Goal: Transaction & Acquisition: Purchase product/service

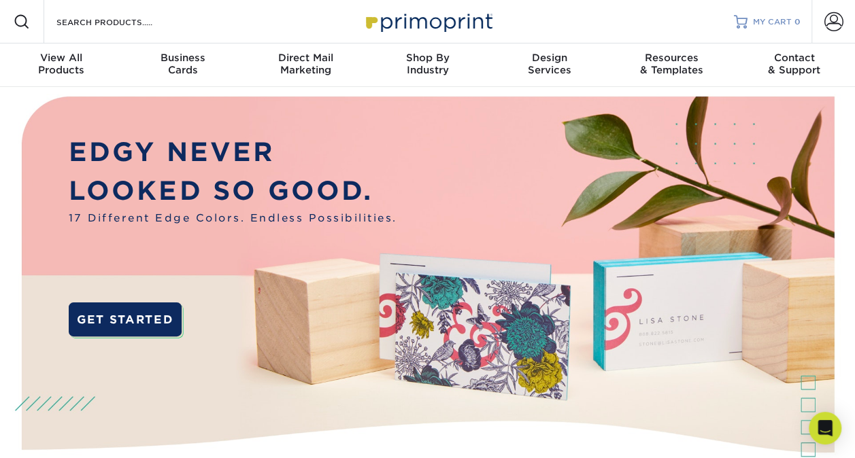
click at [745, 22] on div at bounding box center [741, 22] width 14 height 14
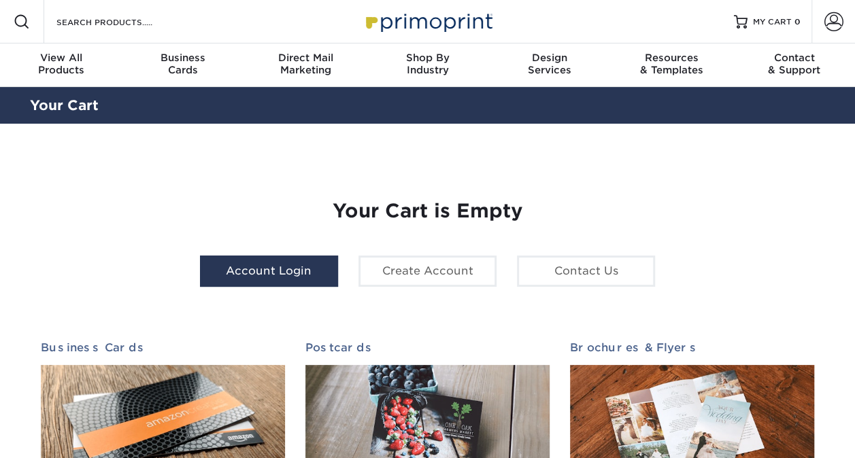
click at [283, 277] on link "Account Login" at bounding box center [269, 271] width 138 height 31
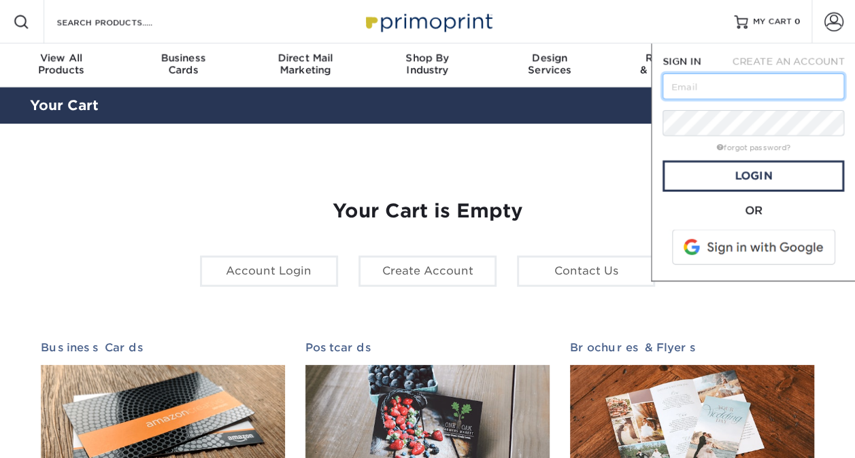
click at [718, 82] on input "text" at bounding box center [753, 86] width 182 height 26
type input "lwest@idexcorp.com"
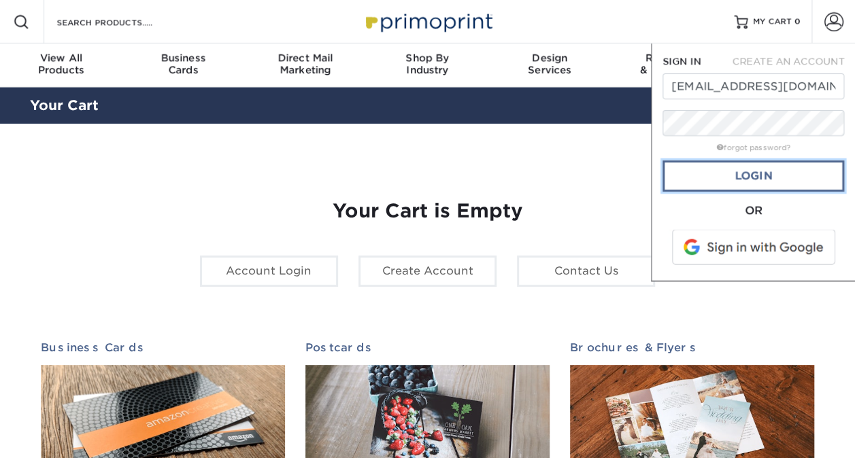
click at [734, 169] on link "Login" at bounding box center [753, 175] width 182 height 31
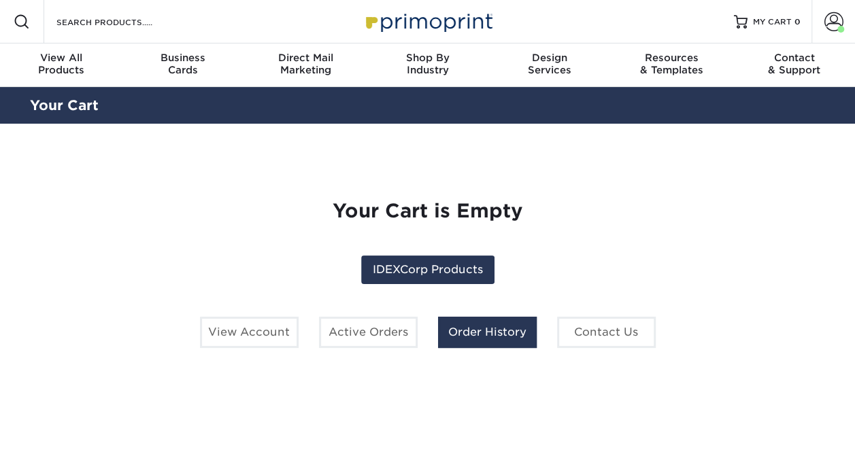
click at [497, 331] on link "Order History" at bounding box center [487, 332] width 99 height 31
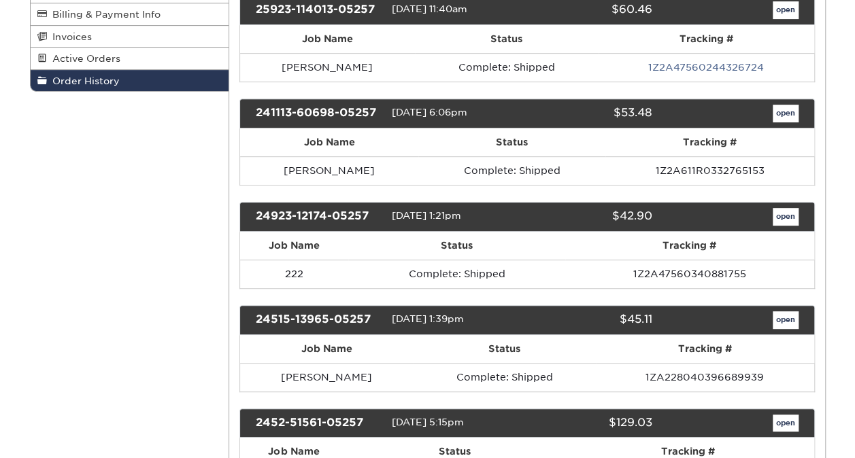
scroll to position [243, 0]
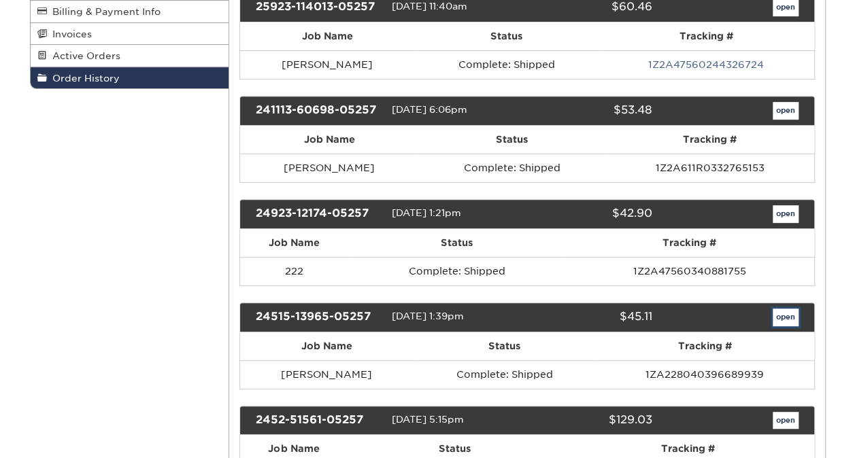
click at [781, 314] on link "open" at bounding box center [785, 318] width 26 height 18
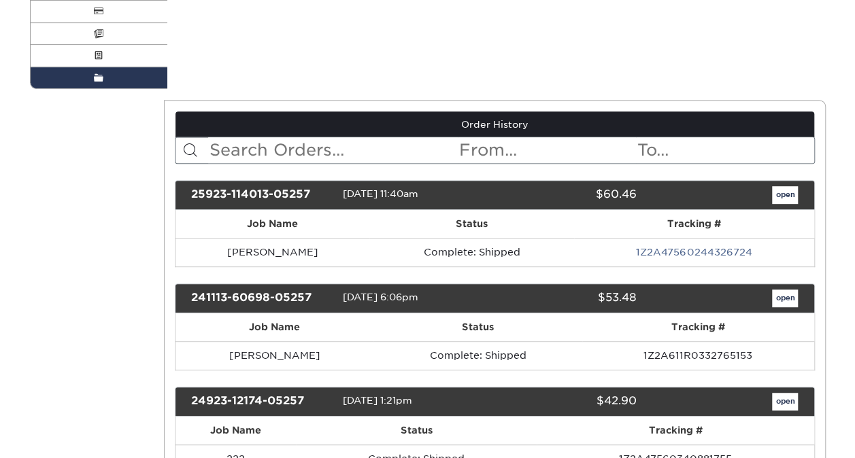
scroll to position [0, 0]
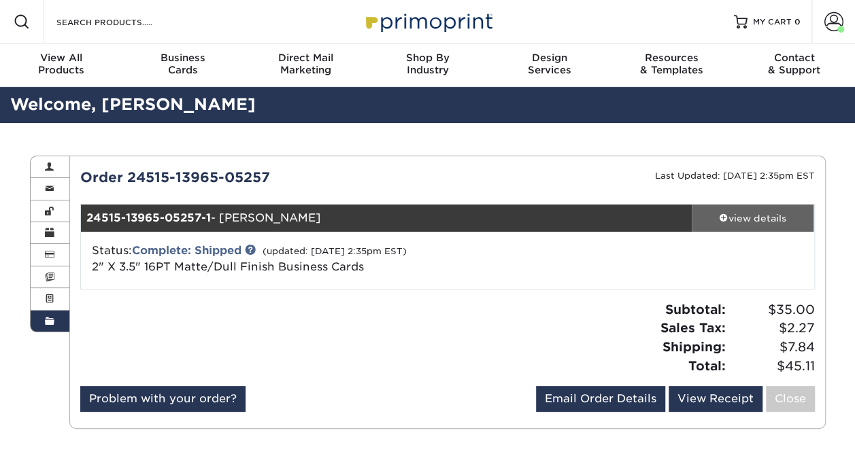
click at [757, 214] on div "view details" at bounding box center [752, 218] width 122 height 14
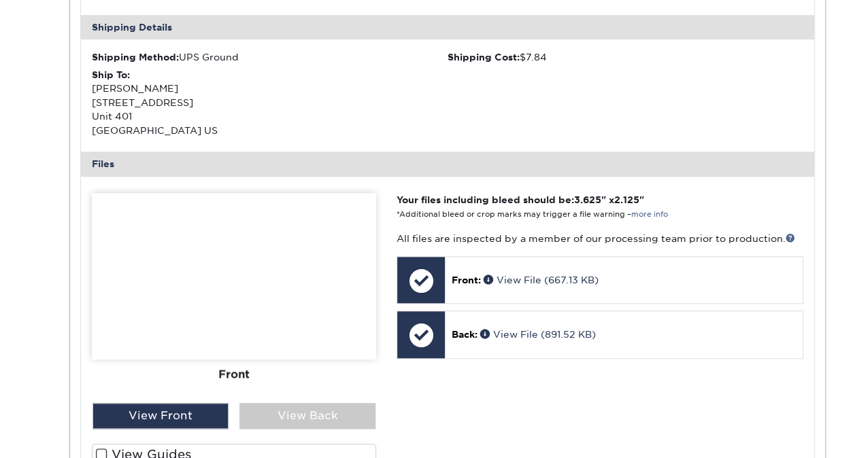
scroll to position [462, 0]
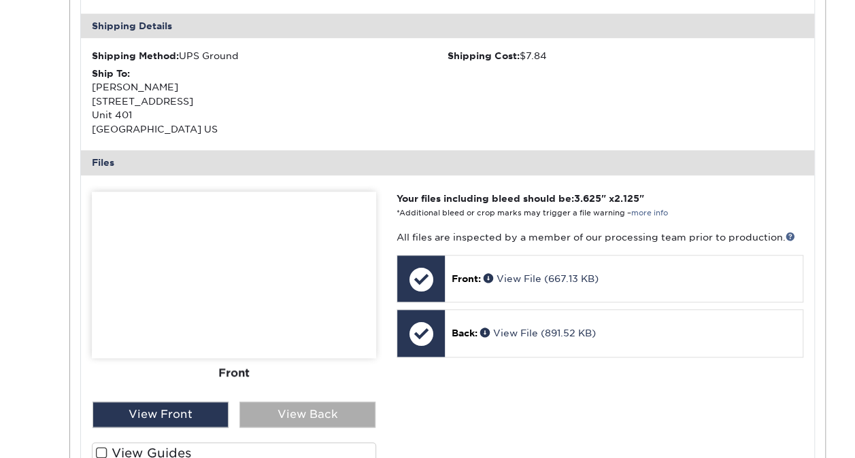
click at [349, 404] on div "View Back" at bounding box center [307, 415] width 136 height 26
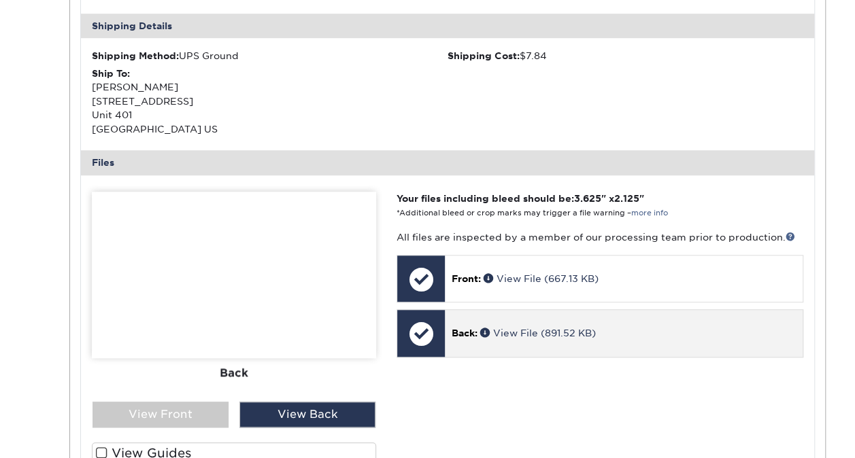
click at [437, 319] on div at bounding box center [421, 334] width 48 height 48
click at [417, 328] on div at bounding box center [421, 334] width 48 height 48
click at [468, 330] on span "Back:" at bounding box center [464, 333] width 26 height 11
click at [487, 329] on span at bounding box center [486, 333] width 13 height 10
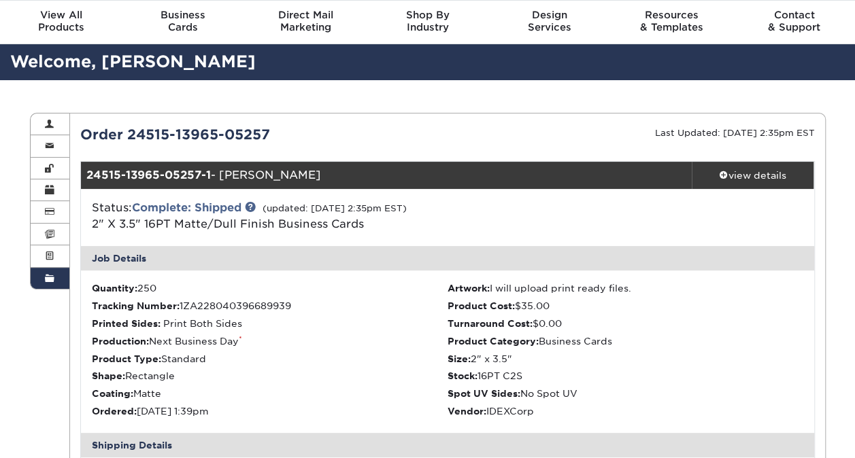
scroll to position [0, 0]
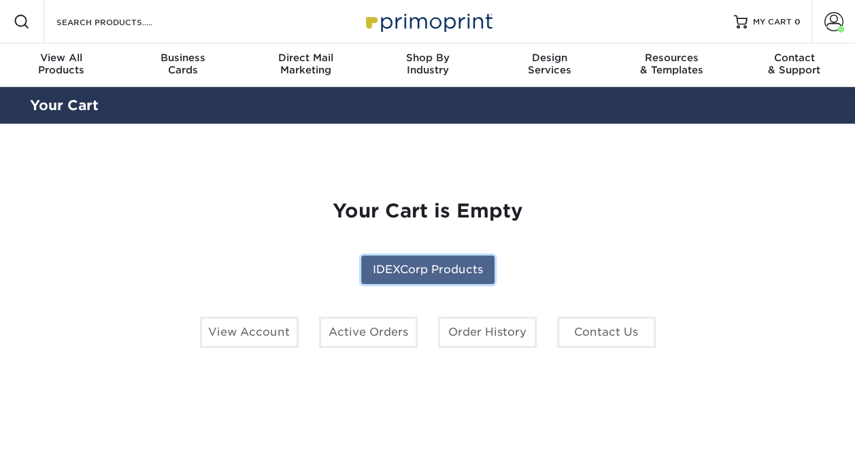
click at [402, 269] on link "IDEXCorp Products" at bounding box center [427, 270] width 133 height 29
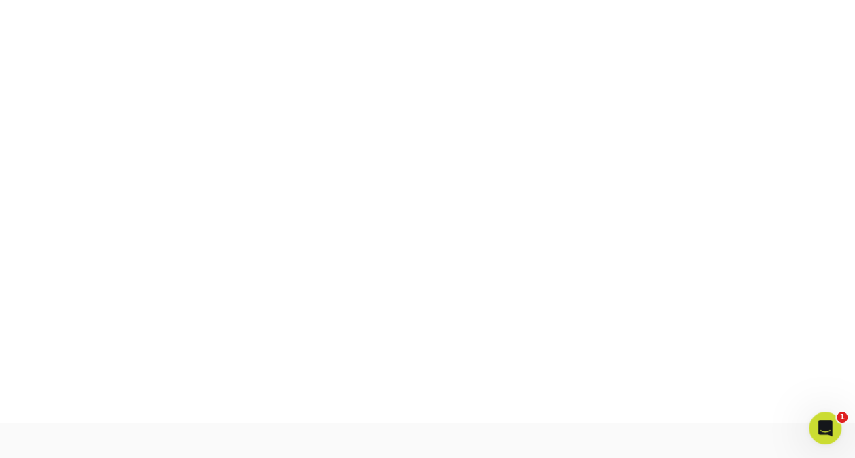
scroll to position [230, 0]
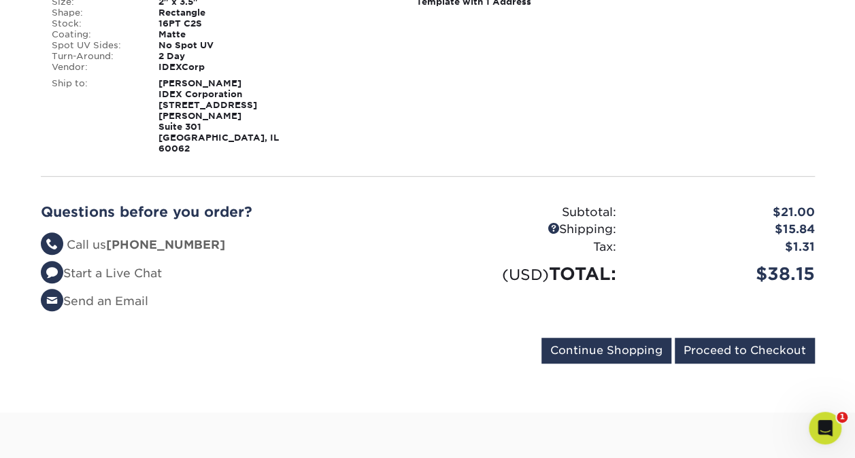
scroll to position [320, 0]
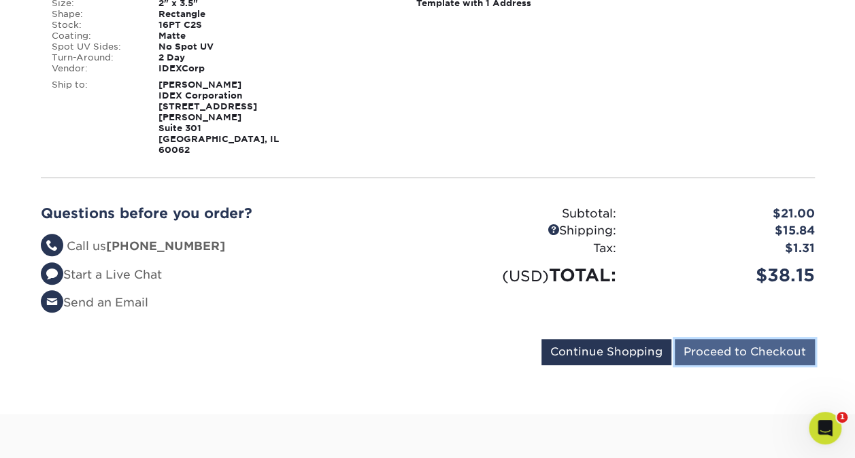
click at [755, 339] on input "Proceed to Checkout" at bounding box center [744, 352] width 140 height 26
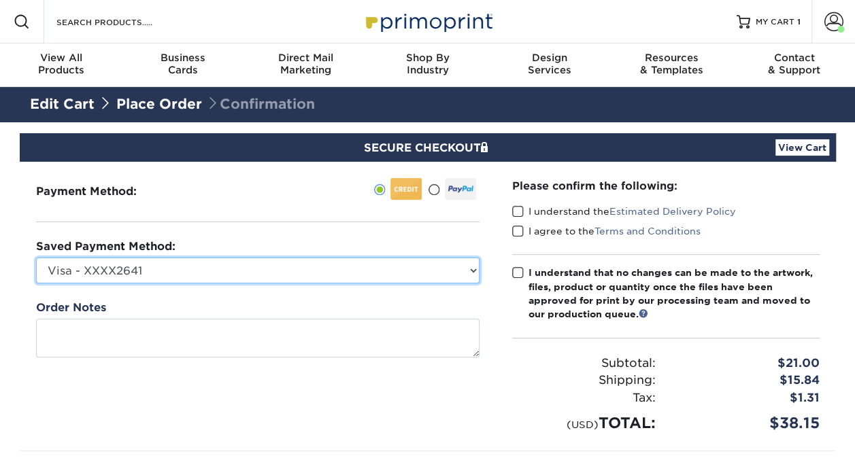
click at [471, 263] on select "Visa - XXXX2641 Visa - XXXX5526 New Credit Card" at bounding box center [257, 271] width 443 height 26
select select "75664"
click at [36, 258] on select "Visa - XXXX2641 Visa - XXXX5526 New Credit Card" at bounding box center [257, 271] width 443 height 26
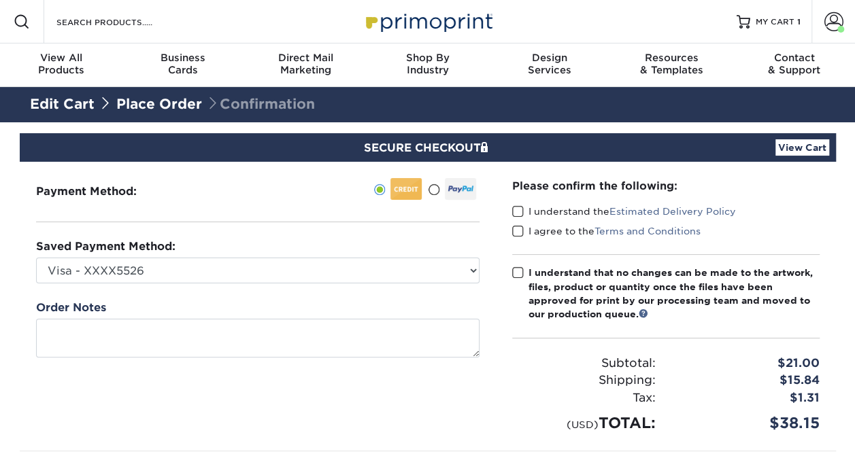
click at [520, 207] on span at bounding box center [518, 211] width 12 height 13
click at [0, 0] on input "I understand the Estimated Delivery Policy" at bounding box center [0, 0] width 0 height 0
click at [516, 227] on span at bounding box center [518, 231] width 12 height 13
click at [0, 0] on input "I agree to the Terms and Conditions" at bounding box center [0, 0] width 0 height 0
click at [518, 269] on span at bounding box center [518, 273] width 12 height 13
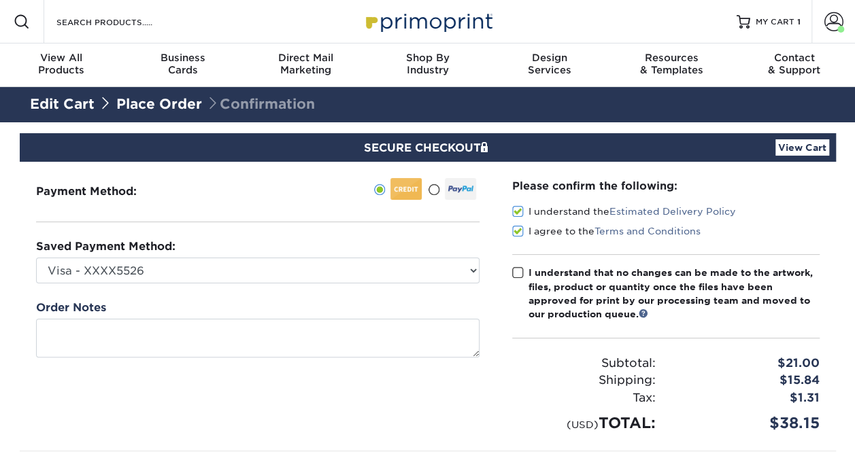
click at [0, 0] on input "I understand that no changes can be made to the artwork, files, product or quan…" at bounding box center [0, 0] width 0 height 0
click at [51, 96] on link "Edit Cart" at bounding box center [62, 104] width 65 height 16
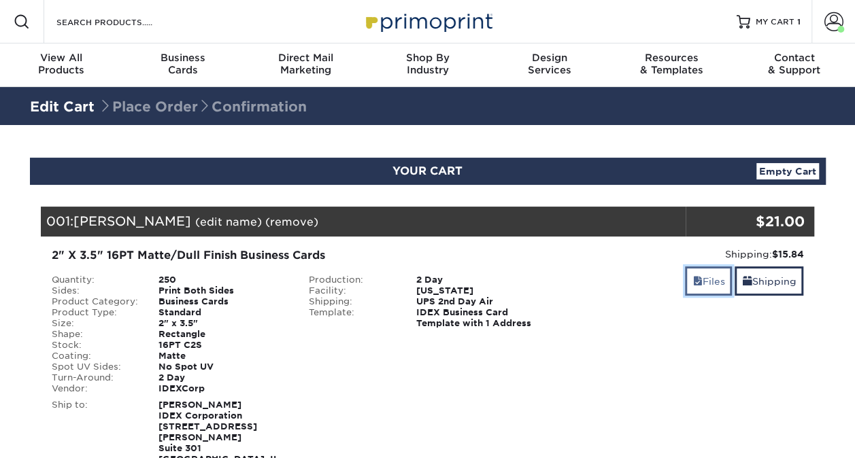
click at [713, 279] on link "Files" at bounding box center [708, 281] width 47 height 29
click at [694, 277] on span at bounding box center [697, 281] width 10 height 11
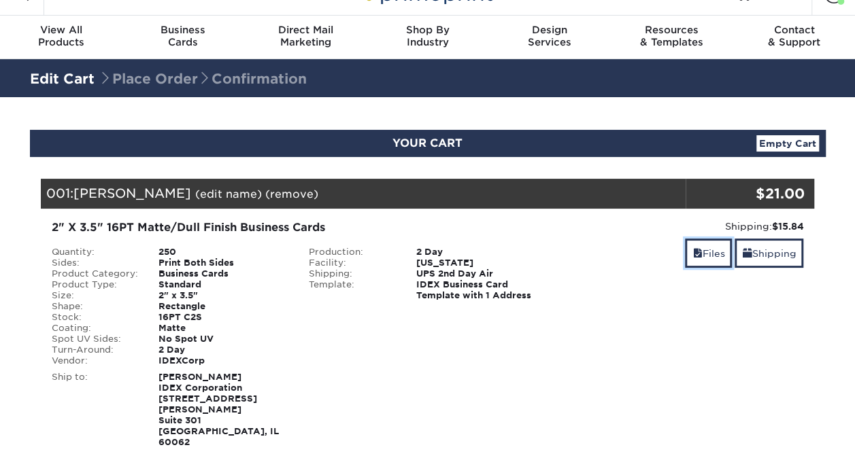
scroll to position [26, 0]
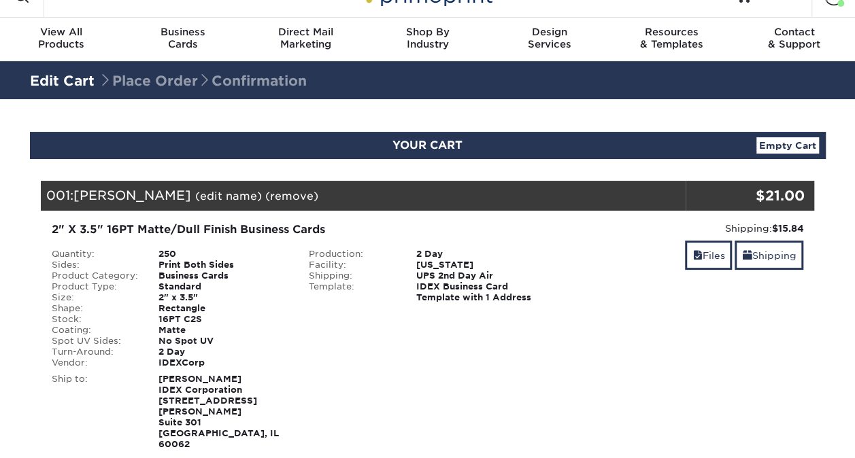
click at [65, 76] on link "Edit Cart" at bounding box center [62, 81] width 65 height 16
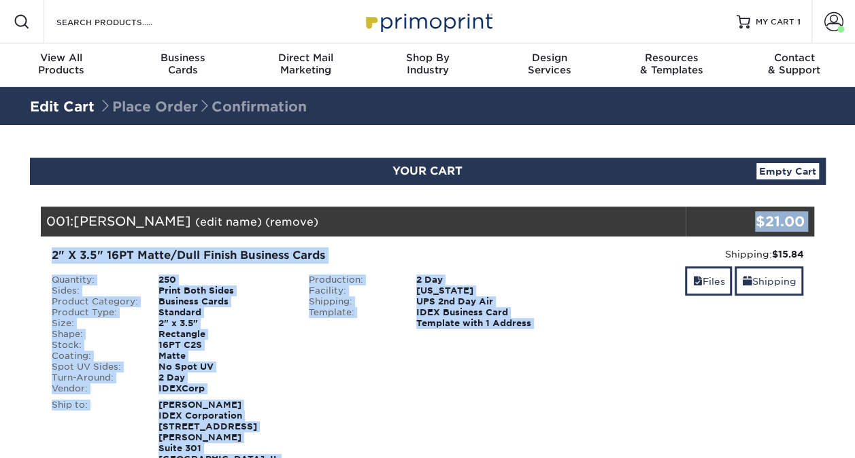
drag, startPoint x: 544, startPoint y: 203, endPoint x: 442, endPoint y: 398, distance: 220.2
click at [442, 398] on div "Your Cart is Empty IDEXCorp Products View Account Active Orders Order History C…" at bounding box center [428, 443] width 796 height 517
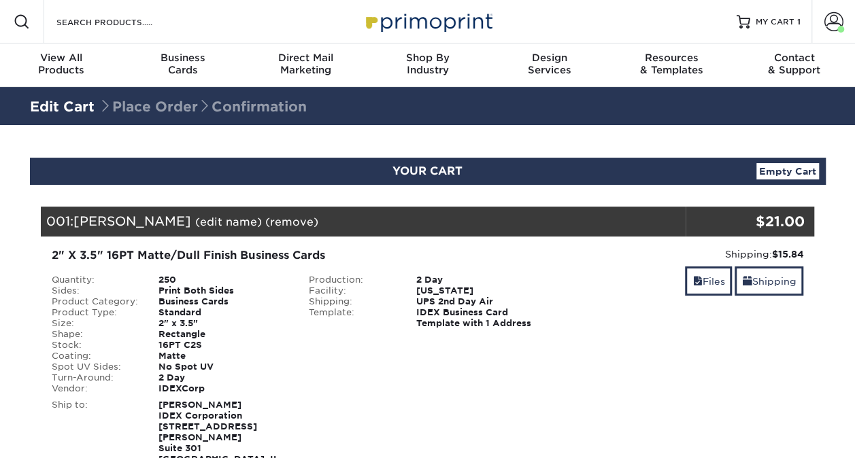
click at [689, 371] on div "Shipping: $15.84 Discount: - $0.00 Files Shipping" at bounding box center [685, 361] width 258 height 228
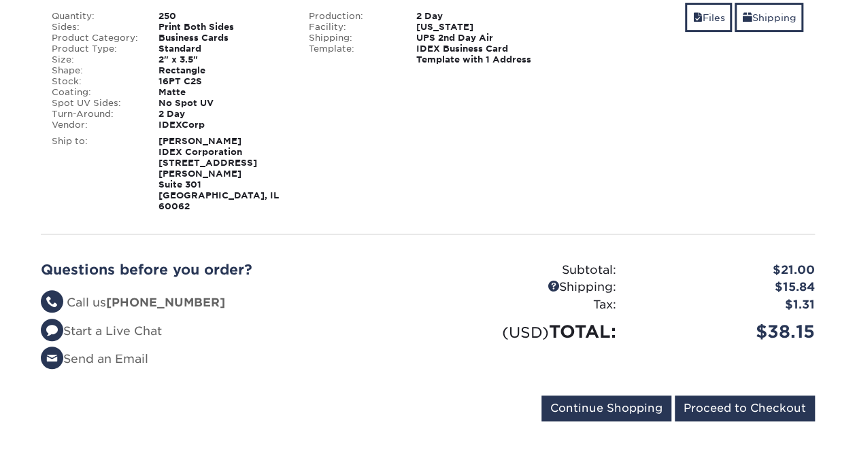
scroll to position [267, 0]
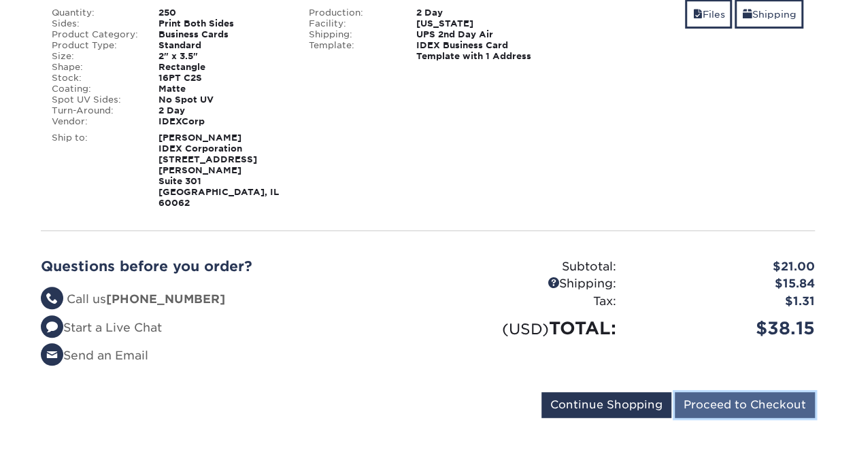
click at [738, 392] on input "Proceed to Checkout" at bounding box center [744, 405] width 140 height 26
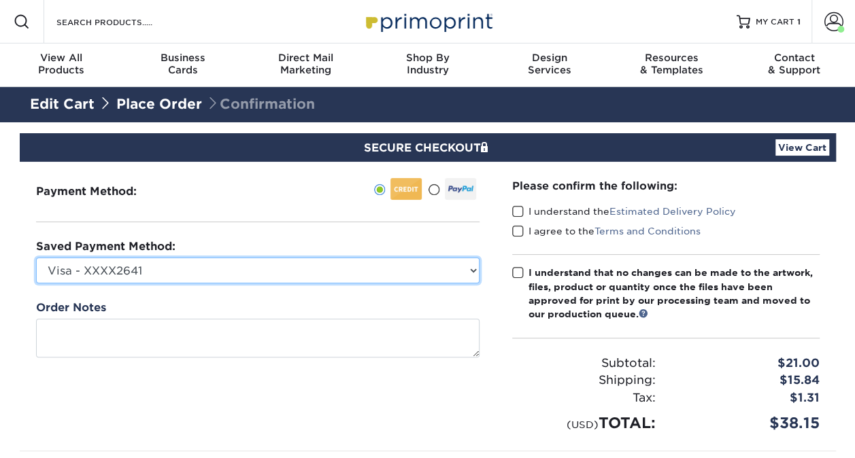
click at [471, 264] on select "Visa - XXXX2641 Visa - XXXX5526 New Credit Card" at bounding box center [257, 271] width 443 height 26
select select "75664"
click at [36, 258] on select "Visa - XXXX2641 Visa - XXXX5526 New Credit Card" at bounding box center [257, 271] width 443 height 26
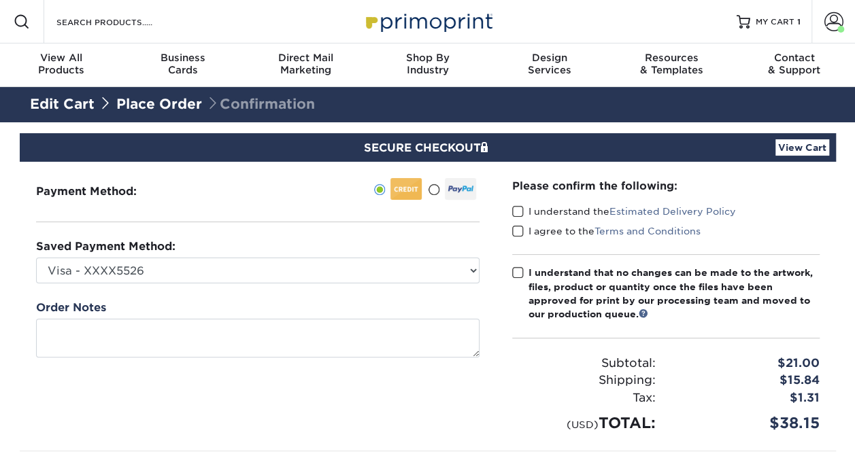
click at [517, 214] on span at bounding box center [518, 211] width 12 height 13
click at [0, 0] on input "I understand the Estimated Delivery Policy" at bounding box center [0, 0] width 0 height 0
click at [516, 228] on span at bounding box center [518, 231] width 12 height 13
click at [0, 0] on input "I agree to the Terms and Conditions" at bounding box center [0, 0] width 0 height 0
click at [515, 267] on span at bounding box center [518, 273] width 12 height 13
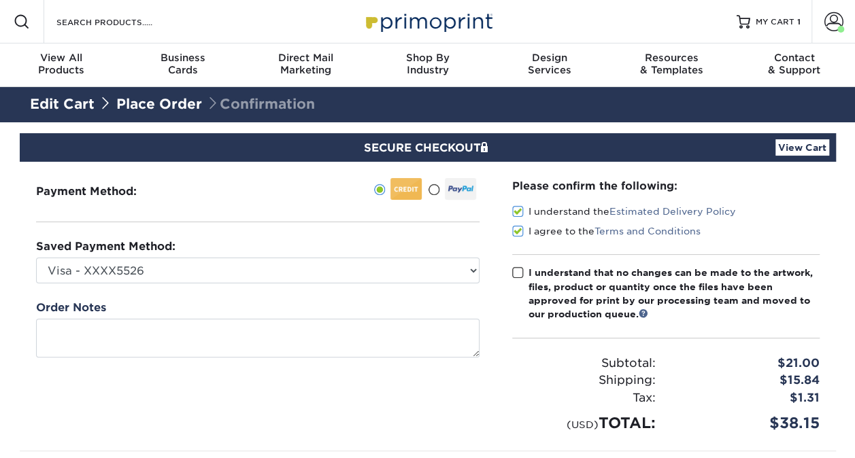
click at [0, 0] on input "I understand that no changes can be made to the artwork, files, product or quan…" at bounding box center [0, 0] width 0 height 0
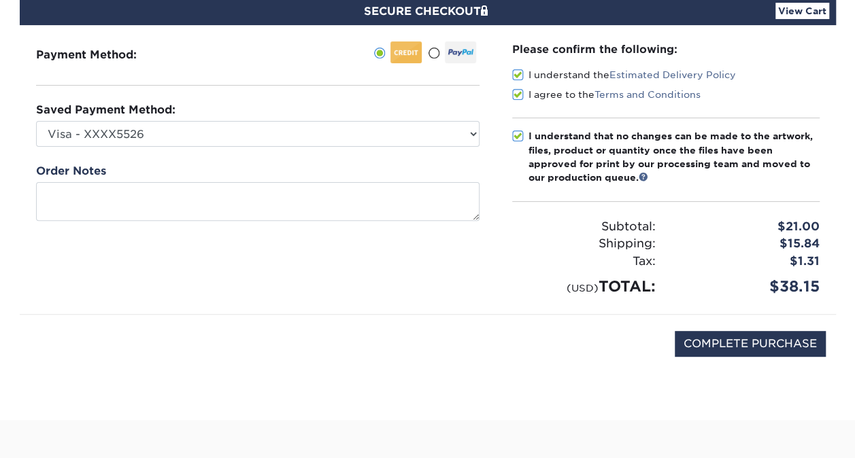
scroll to position [151, 0]
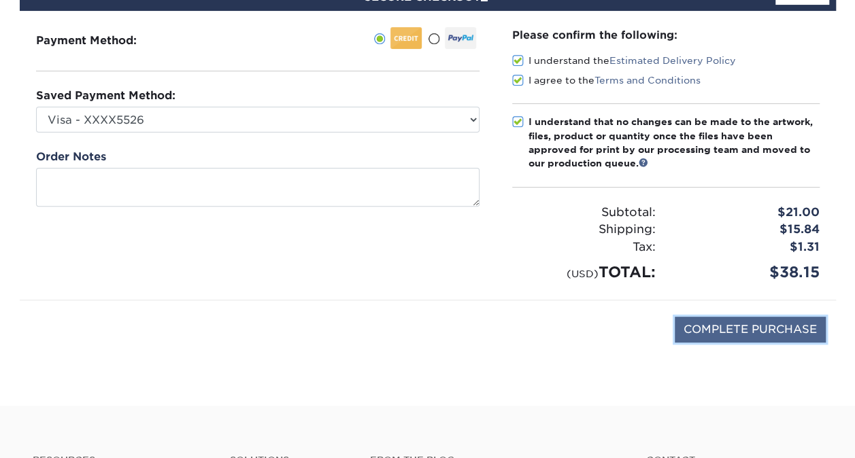
click at [759, 329] on input "COMPLETE PURCHASE" at bounding box center [749, 330] width 151 height 26
type input "PROCESSING, PLEASE WAIT..."
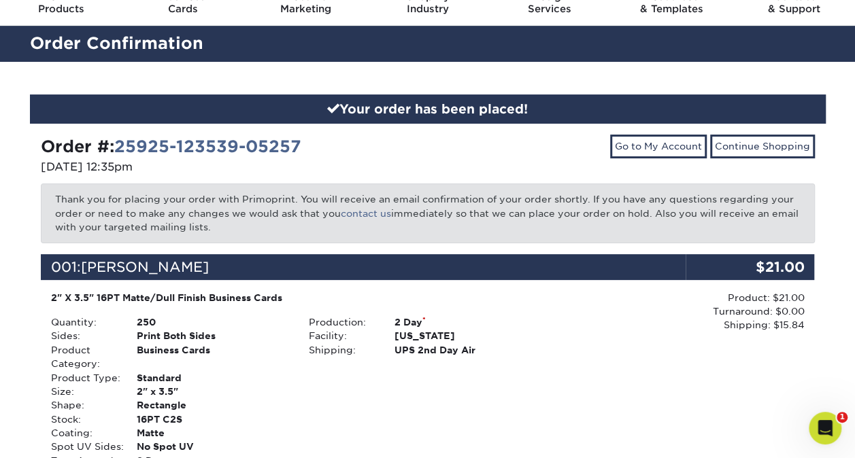
scroll to position [44, 0]
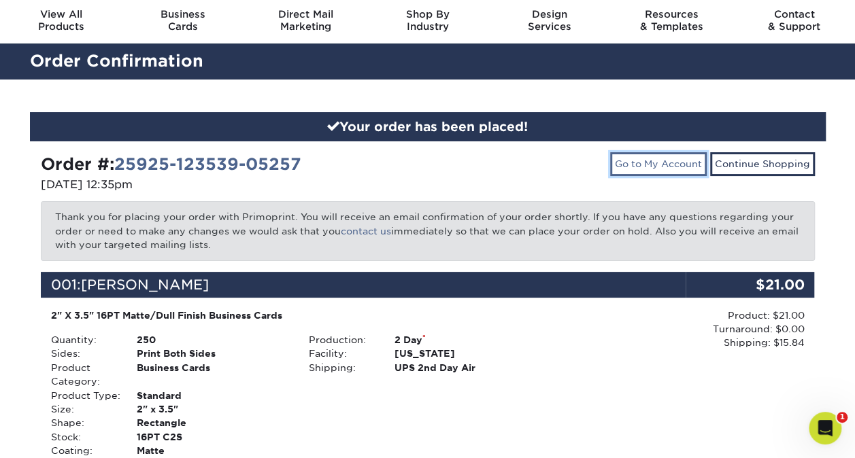
click at [658, 162] on link "Go to My Account" at bounding box center [658, 163] width 97 height 23
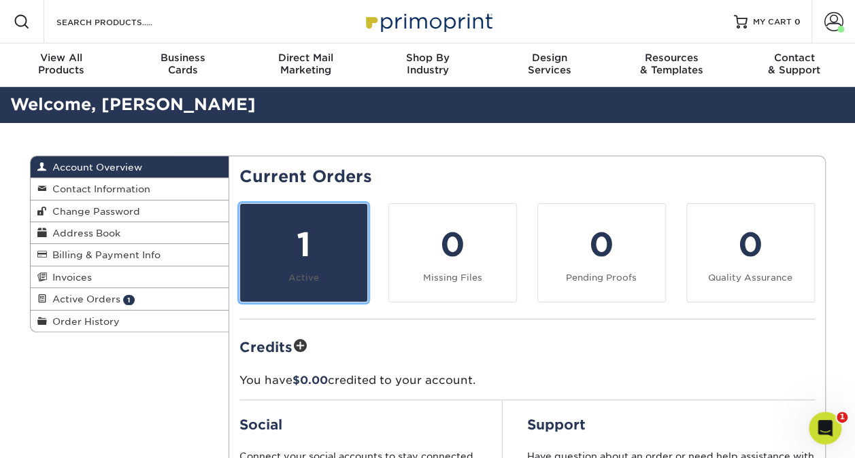
click at [341, 253] on div "1" at bounding box center [303, 244] width 111 height 49
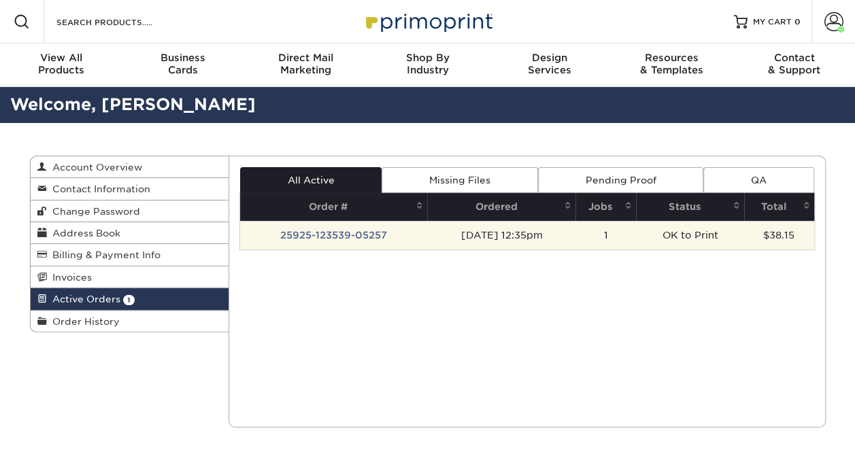
click at [341, 231] on td "25925-123539-05257" at bounding box center [333, 235] width 187 height 29
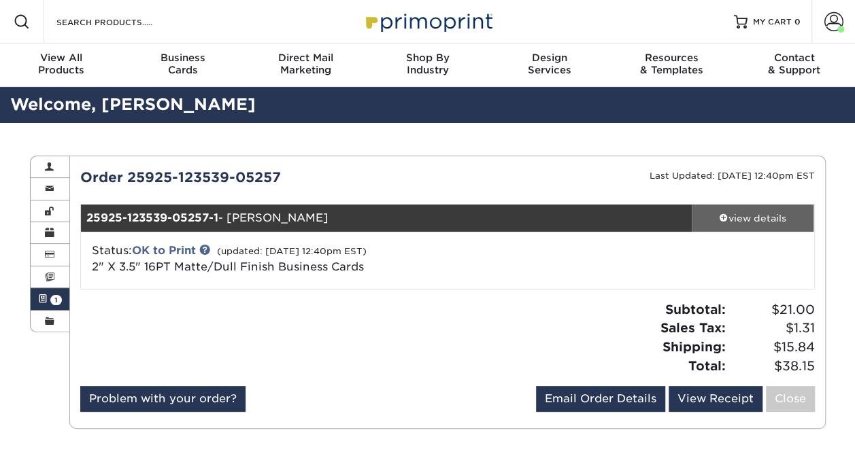
click at [757, 214] on div "view details" at bounding box center [752, 218] width 122 height 14
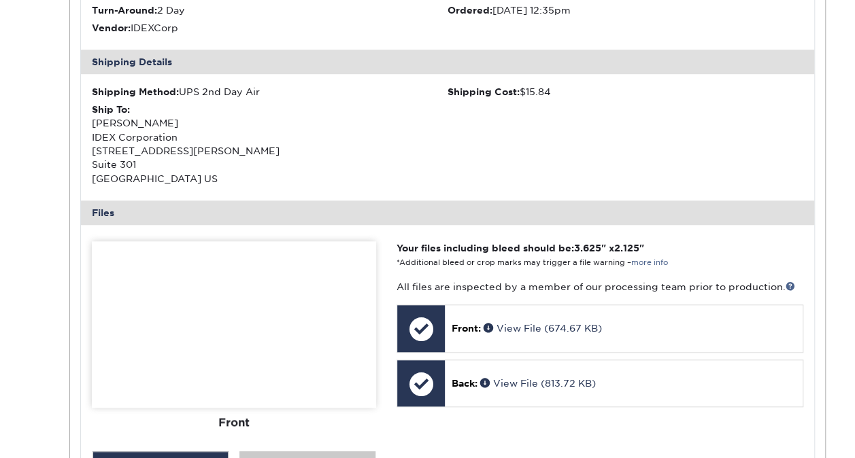
scroll to position [469, 0]
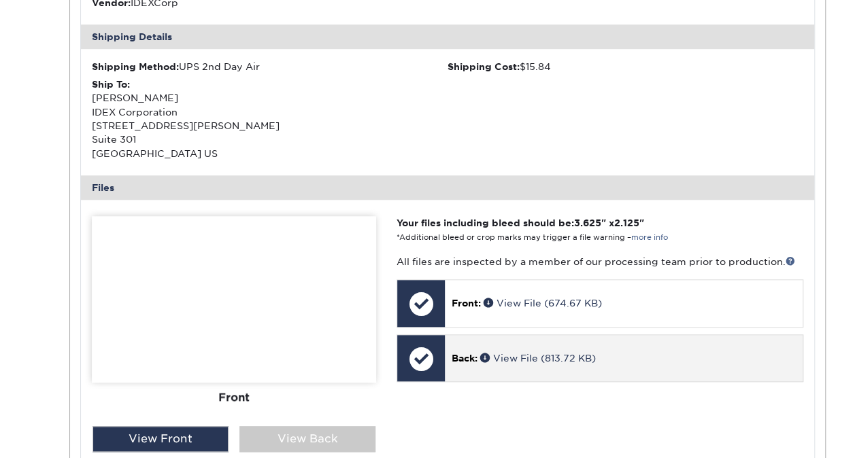
click at [422, 354] on div at bounding box center [421, 359] width 48 height 48
click at [462, 355] on span "Back:" at bounding box center [464, 358] width 26 height 11
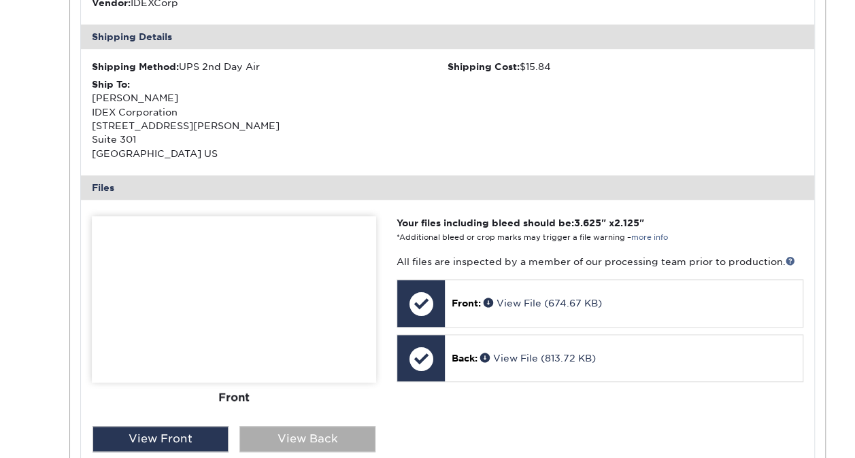
click at [315, 443] on div "View Back" at bounding box center [307, 439] width 136 height 26
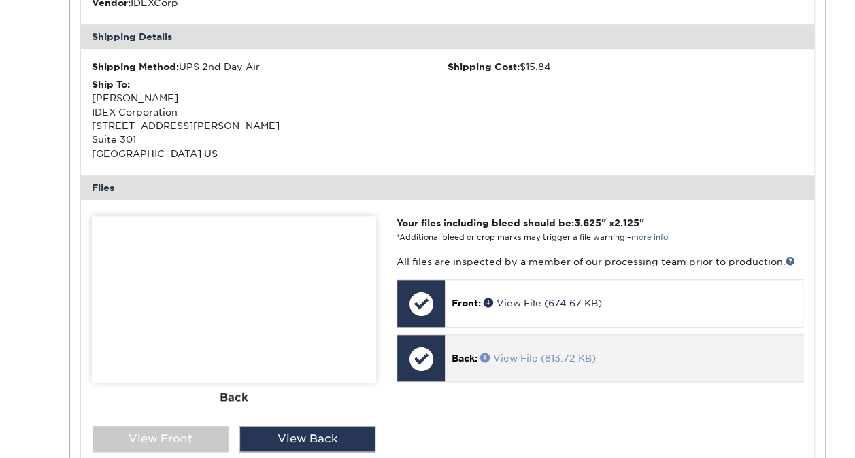
click at [528, 356] on link "View File (813.72 KB)" at bounding box center [538, 358] width 116 height 11
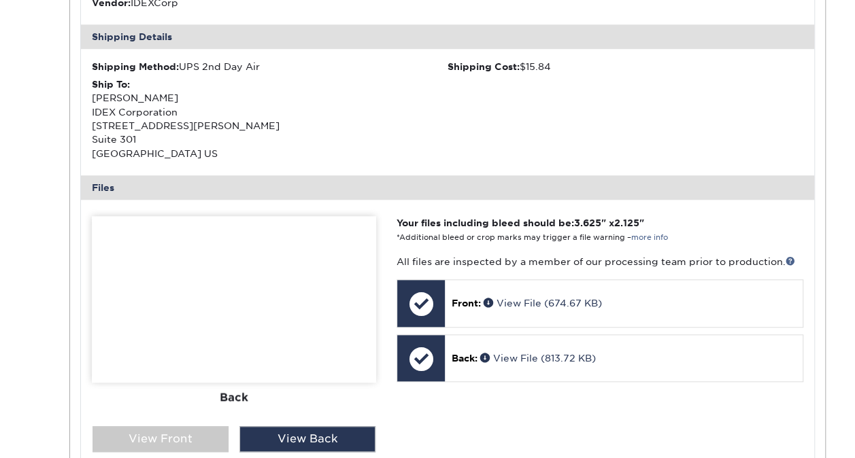
click at [784, 110] on div "Shipping Method: UPS 2nd Day Air Shipping Cost: $15.84 Ship To: [PERSON_NAME] I…" at bounding box center [447, 112] width 733 height 126
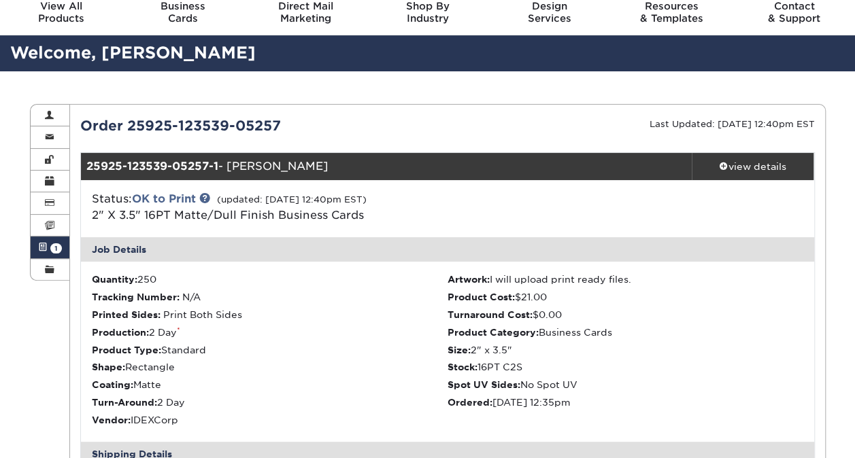
scroll to position [0, 0]
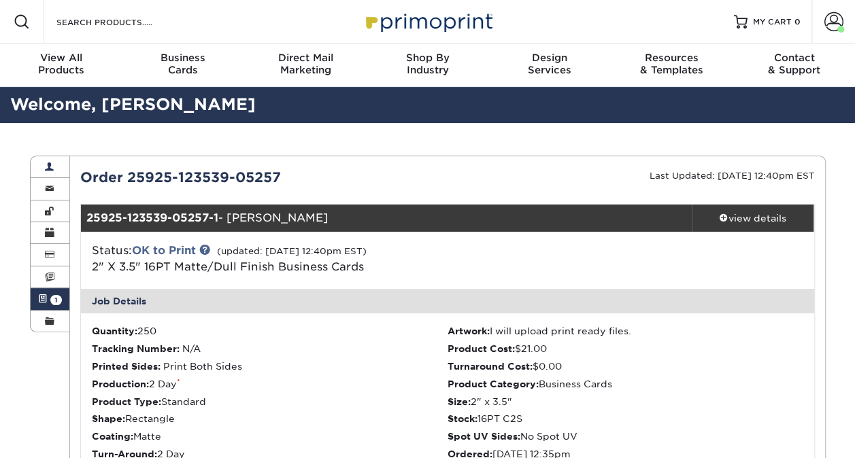
click at [52, 162] on span at bounding box center [50, 167] width 10 height 11
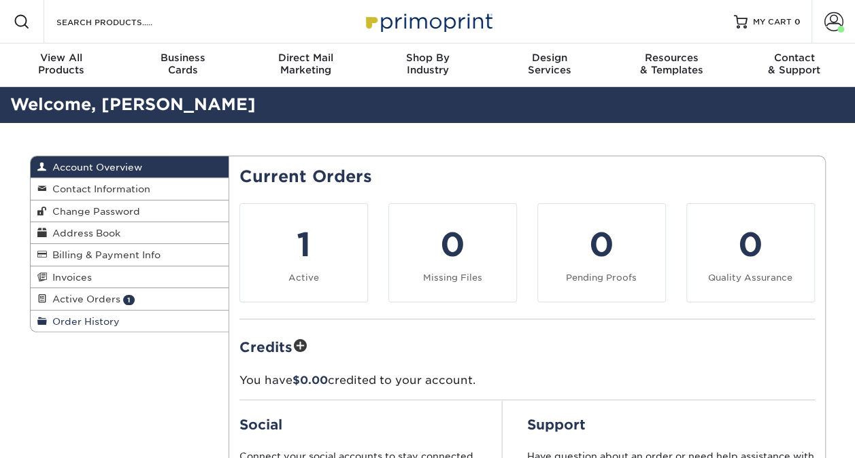
click at [102, 322] on span "Order History" at bounding box center [83, 321] width 73 height 11
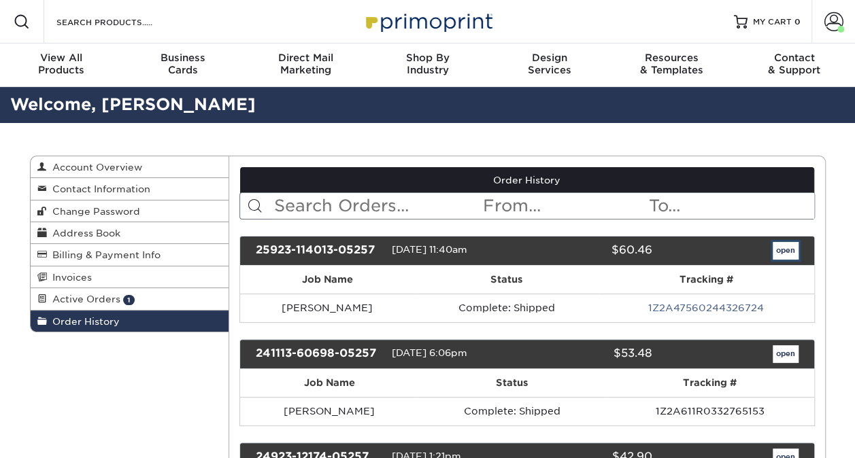
click at [783, 247] on link "open" at bounding box center [785, 251] width 26 height 18
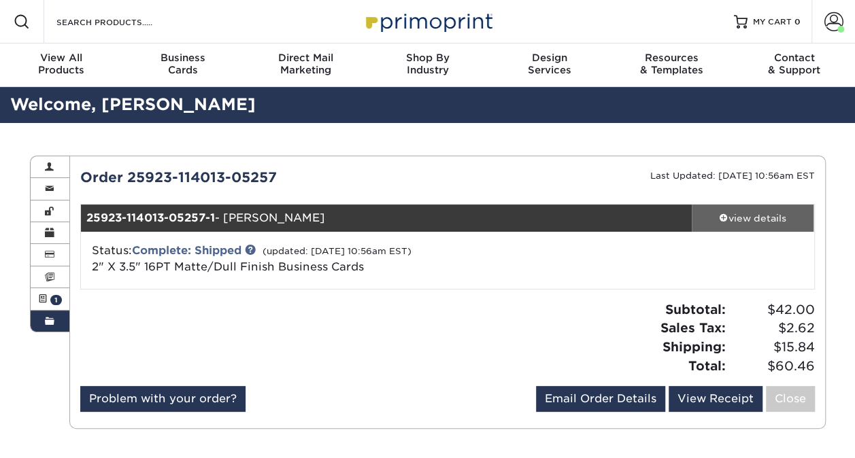
click at [761, 211] on div "view details" at bounding box center [752, 218] width 122 height 14
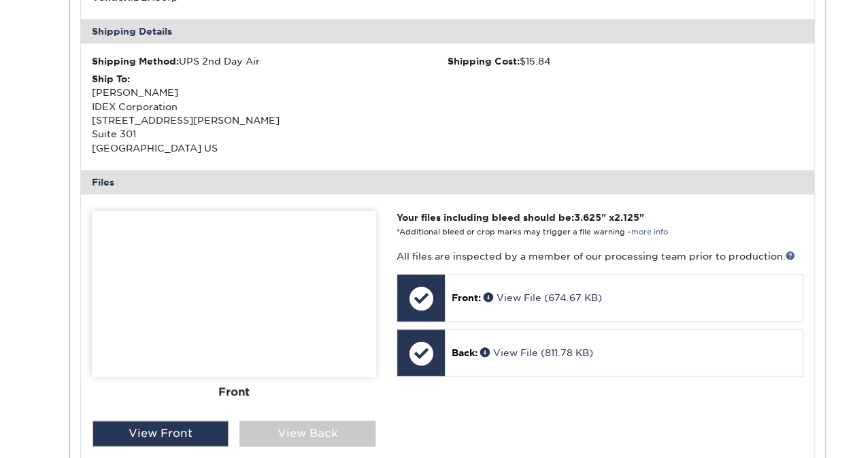
scroll to position [477, 0]
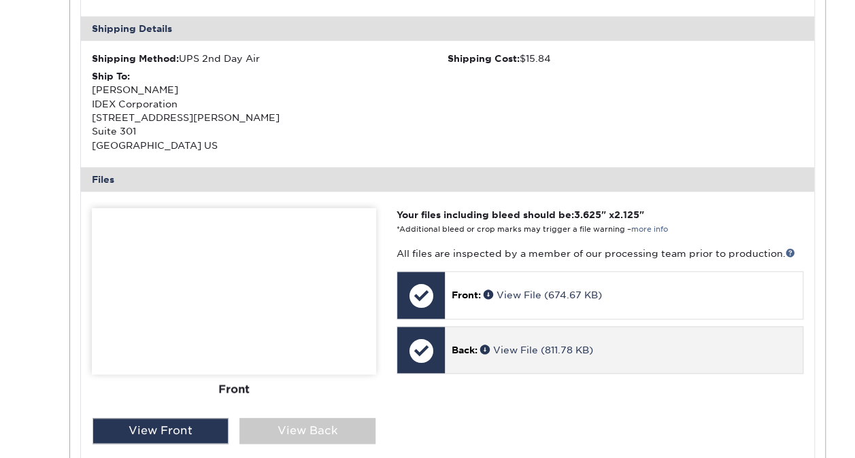
click at [469, 347] on span "Back:" at bounding box center [464, 350] width 26 height 11
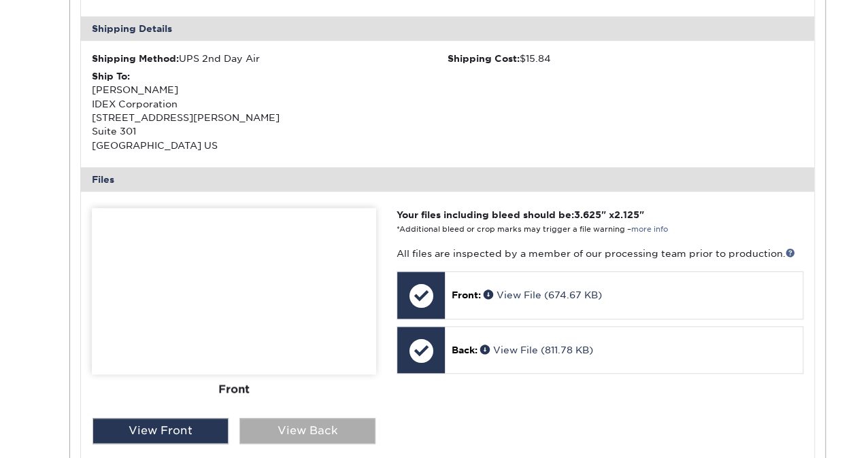
click at [309, 430] on div "View Back" at bounding box center [307, 431] width 136 height 26
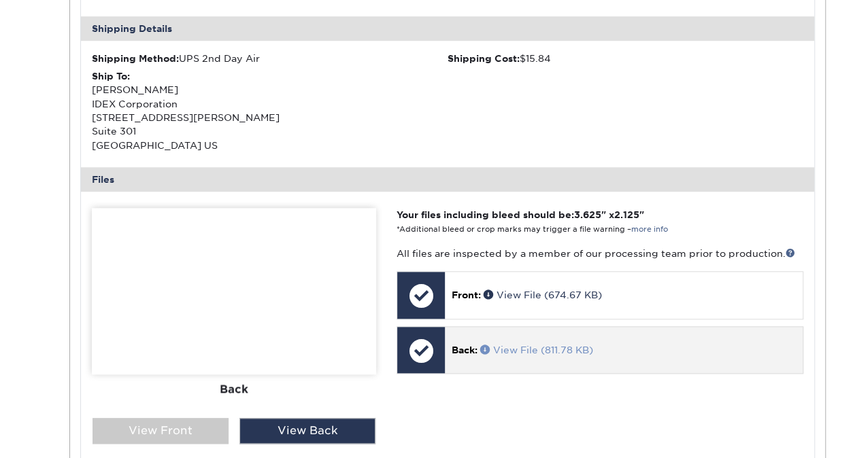
click at [515, 345] on link "View File (811.78 KB)" at bounding box center [536, 350] width 113 height 11
